Goal: Browse casually: Explore the website without a specific task or goal

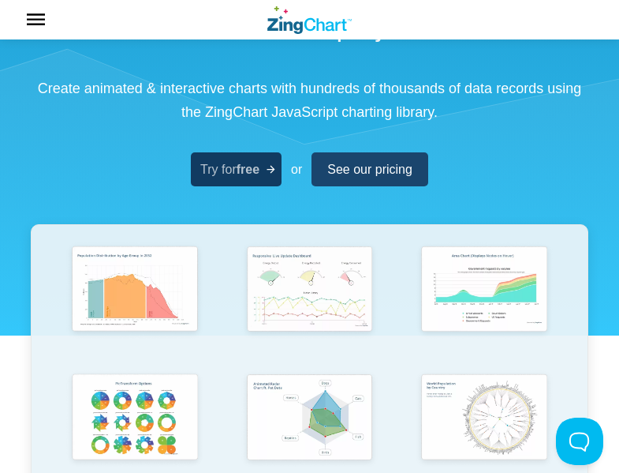
click at [271, 159] on link "Try for free" at bounding box center [236, 169] width 91 height 34
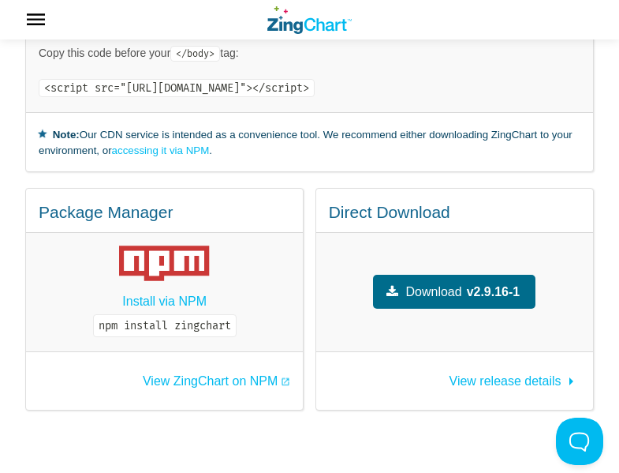
scroll to position [158, 0]
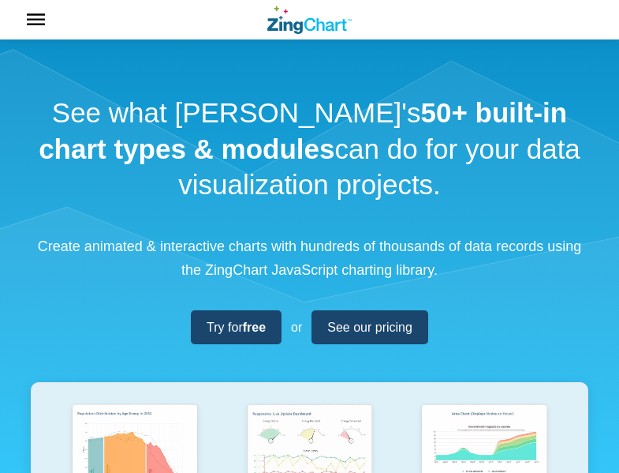
scroll to position [158, 0]
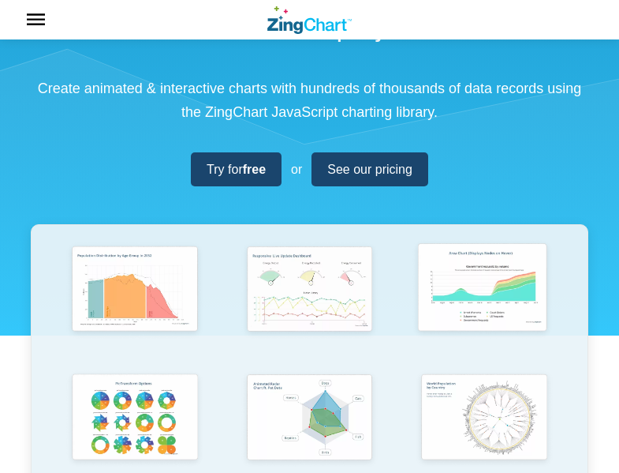
click at [458, 286] on img "App Content" at bounding box center [483, 288] width 144 height 103
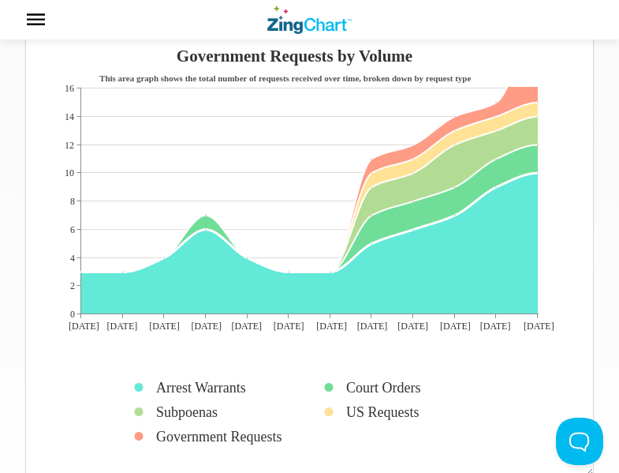
scroll to position [158, 0]
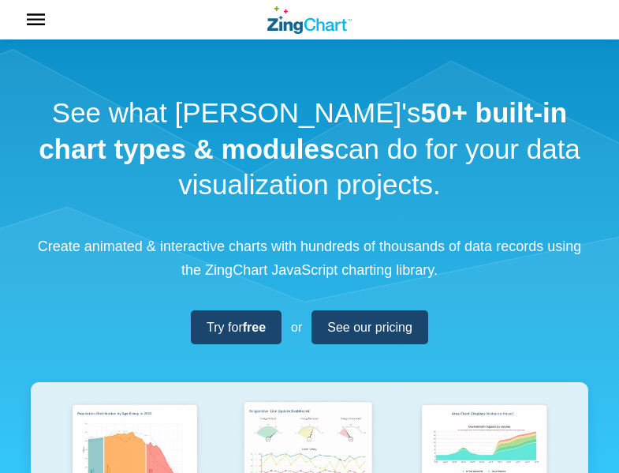
scroll to position [158, 0]
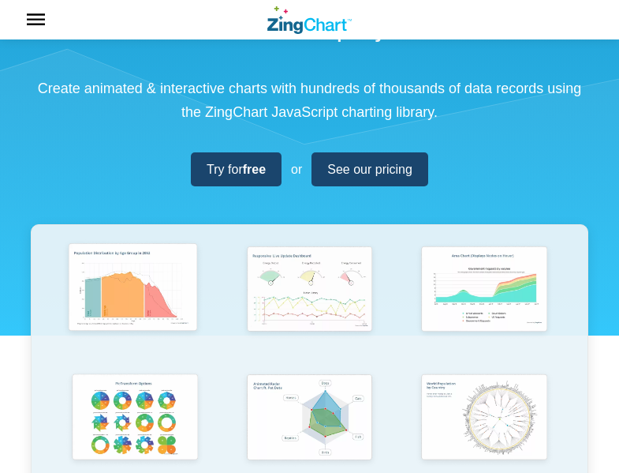
click at [109, 286] on img "App Content" at bounding box center [134, 288] width 144 height 103
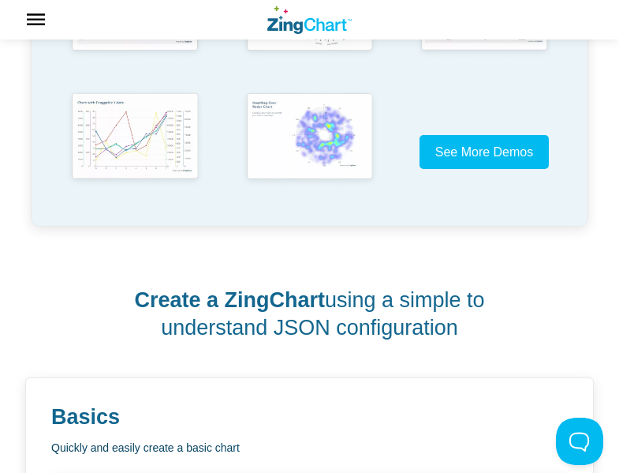
scroll to position [789, 0]
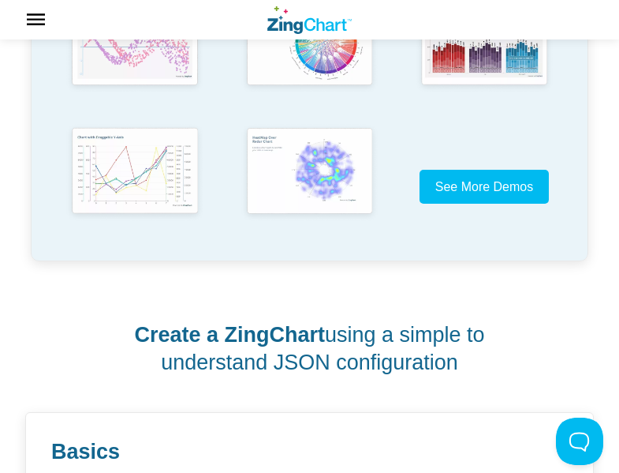
drag, startPoint x: 189, startPoint y: 261, endPoint x: 198, endPoint y: 252, distance: 13.4
